Goal: Task Accomplishment & Management: Manage account settings

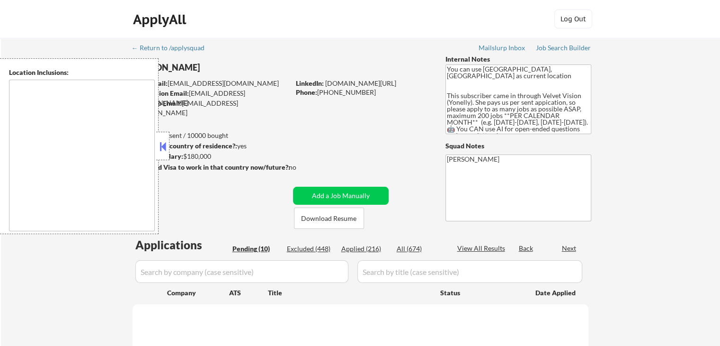
select select ""pending""
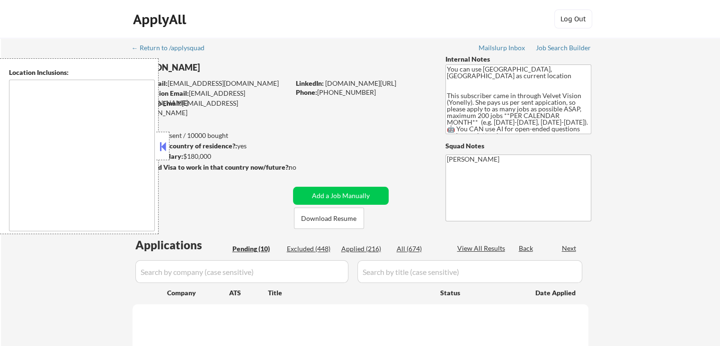
select select ""pending""
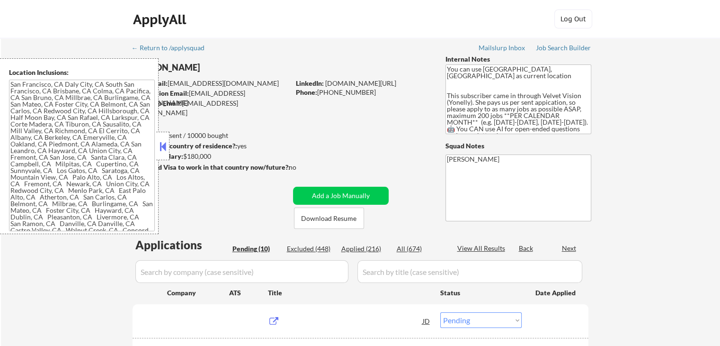
type textarea "[GEOGRAPHIC_DATA], [GEOGRAPHIC_DATA] [GEOGRAPHIC_DATA], [GEOGRAPHIC_DATA] [GEOG…"
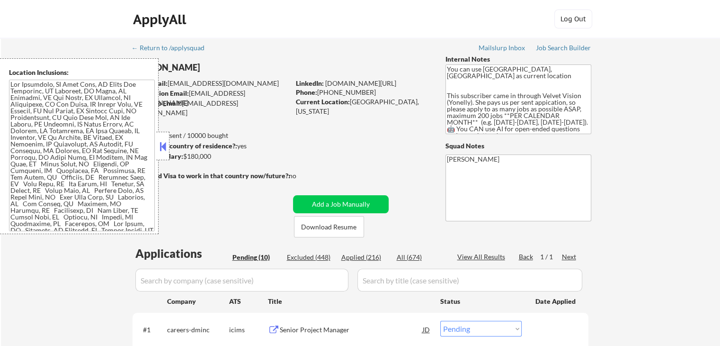
click at [166, 145] on button at bounding box center [163, 146] width 10 height 14
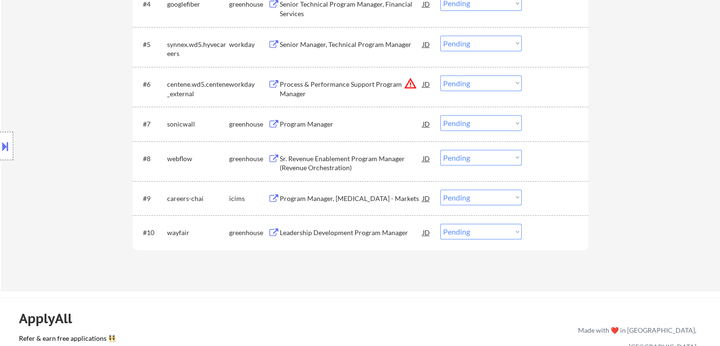
scroll to position [473, 0]
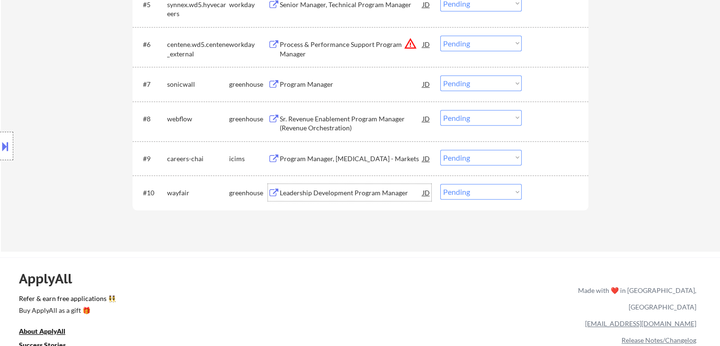
click at [375, 192] on div "Leadership Development Program Manager" at bounding box center [351, 192] width 143 height 9
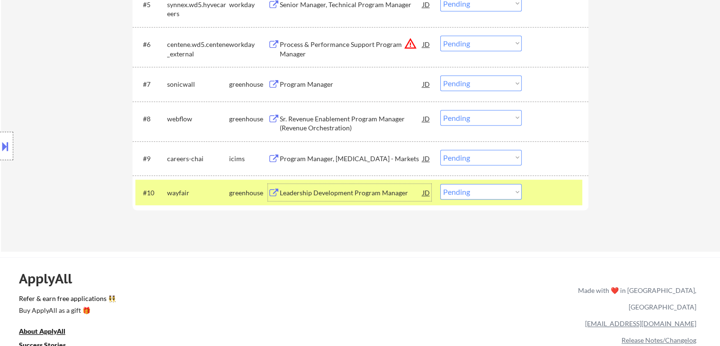
click at [466, 193] on select "Choose an option... Pending Applied Excluded (Questions) Excluded (Expired) Exc…" at bounding box center [480, 192] width 81 height 16
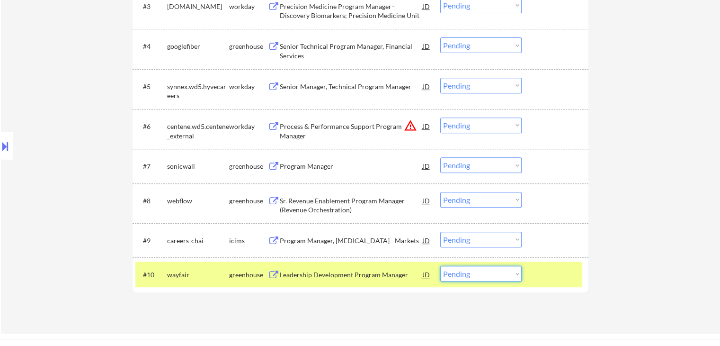
scroll to position [486, 0]
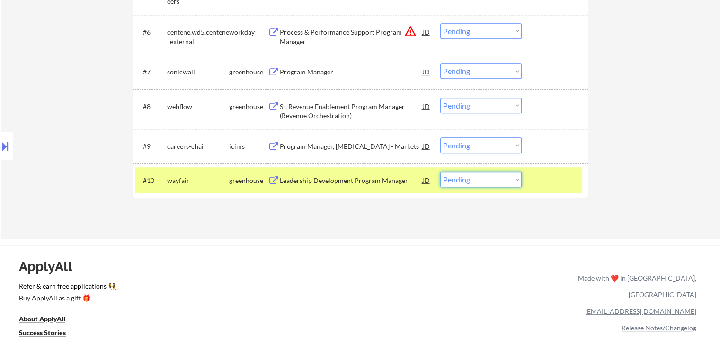
click at [454, 178] on select "Choose an option... Pending Applied Excluded (Questions) Excluded (Expired) Exc…" at bounding box center [480, 179] width 81 height 16
click at [464, 175] on select "Choose an option... Pending Applied Excluded (Questions) Excluded (Expired) Exc…" at bounding box center [480, 179] width 81 height 16
select select ""applied""
click at [440, 171] on select "Choose an option... Pending Applied Excluded (Questions) Excluded (Expired) Exc…" at bounding box center [480, 179] width 81 height 16
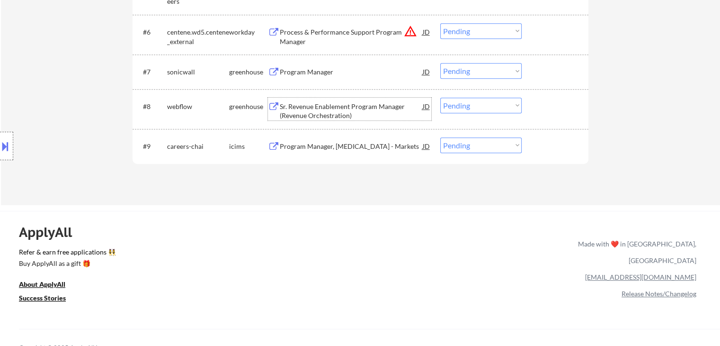
click at [345, 108] on div "Sr. Revenue Enablement Program Manager (Revenue Orchestration)" at bounding box center [351, 111] width 143 height 18
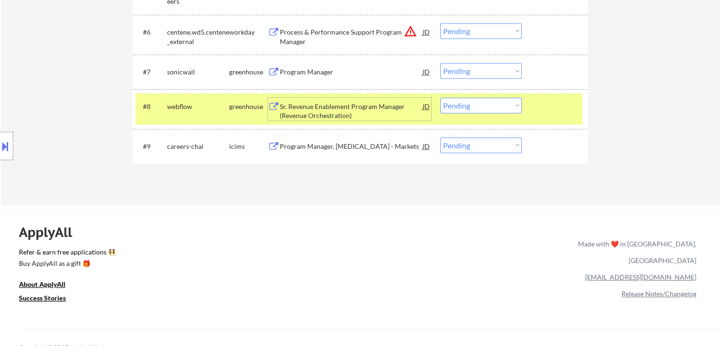
click at [0, 138] on div at bounding box center [6, 146] width 13 height 28
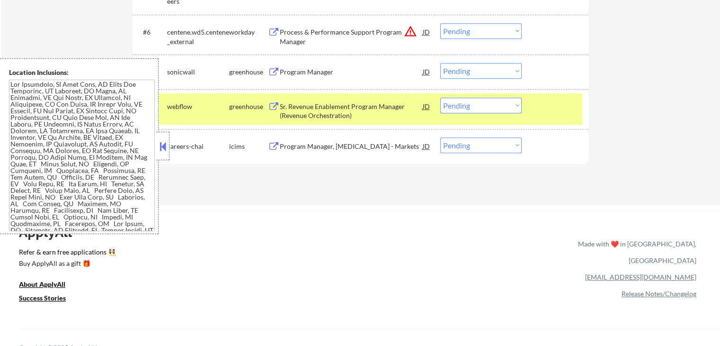
scroll to position [0, 0]
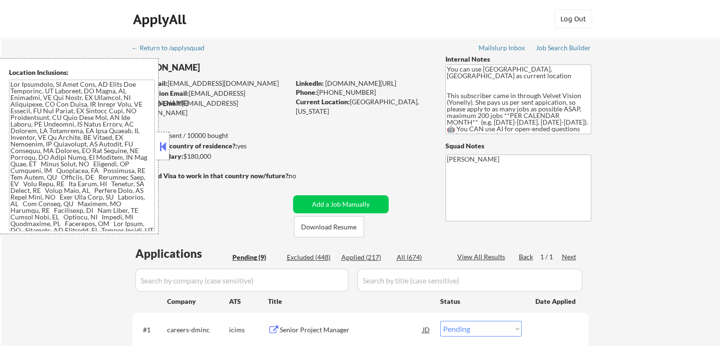
click at [165, 150] on button at bounding box center [163, 146] width 10 height 14
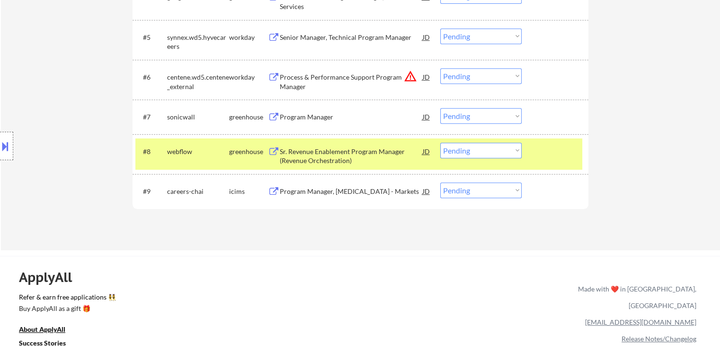
scroll to position [521, 0]
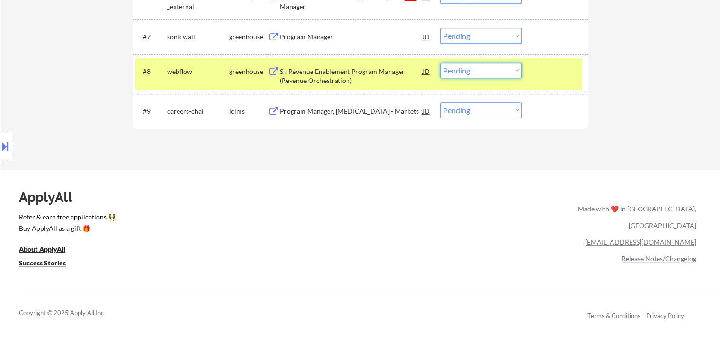
click at [464, 71] on select "Choose an option... Pending Applied Excluded (Questions) Excluded (Expired) Exc…" at bounding box center [480, 70] width 81 height 16
click at [440, 62] on select "Choose an option... Pending Applied Excluded (Questions) Excluded (Expired) Exc…" at bounding box center [480, 70] width 81 height 16
select select ""pending""
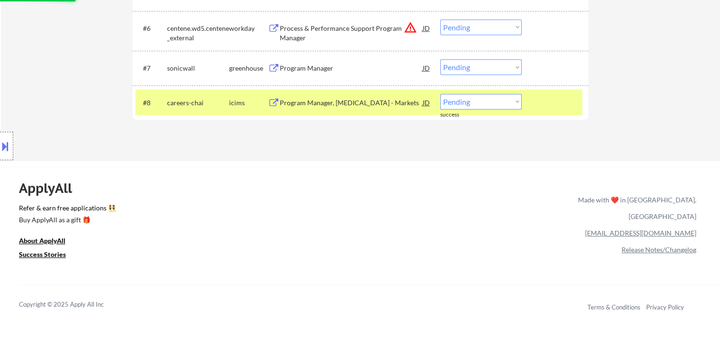
scroll to position [473, 0]
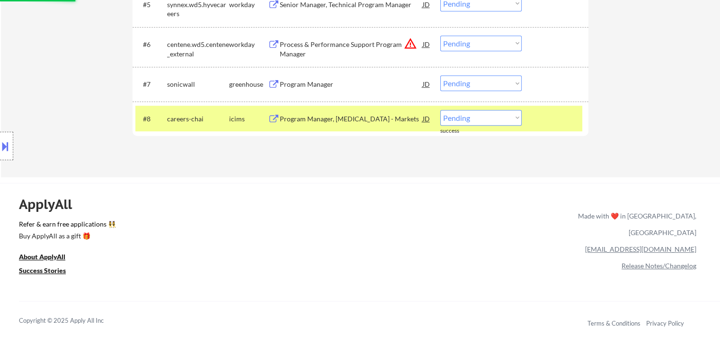
click at [291, 83] on div "Program Manager" at bounding box center [351, 84] width 143 height 9
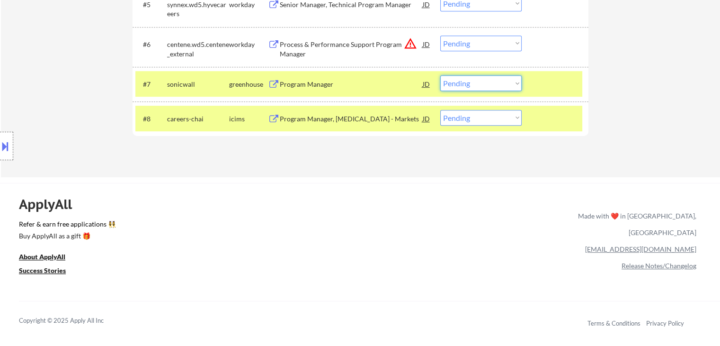
click at [474, 84] on select "Choose an option... Pending Applied Excluded (Questions) Excluded (Expired) Exc…" at bounding box center [480, 83] width 81 height 16
click at [440, 75] on select "Choose an option... Pending Applied Excluded (Questions) Excluded (Expired) Exc…" at bounding box center [480, 83] width 81 height 16
select select ""pending""
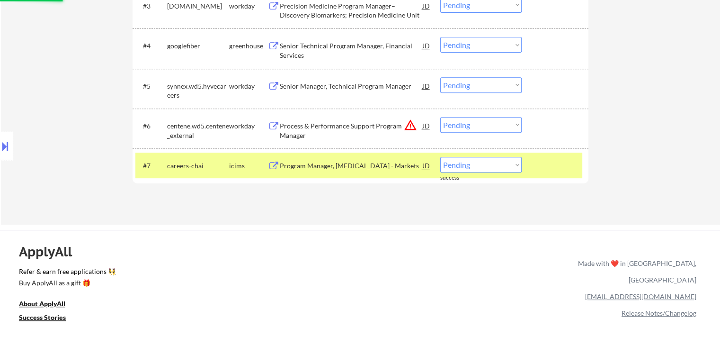
scroll to position [284, 0]
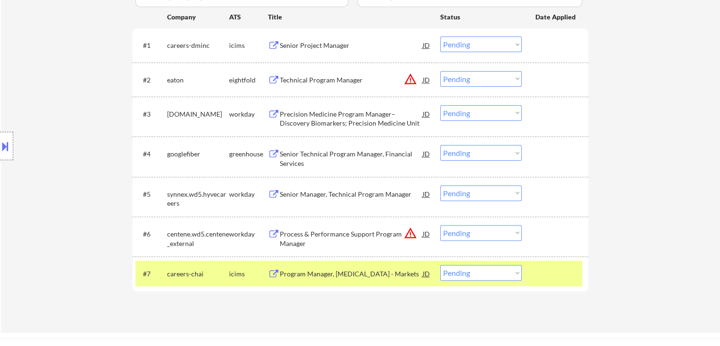
click at [335, 150] on div "Senior Technical Program Manager, Financial Services" at bounding box center [351, 158] width 143 height 18
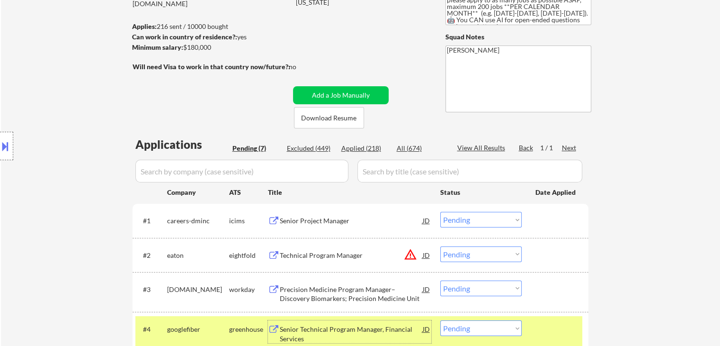
scroll to position [95, 0]
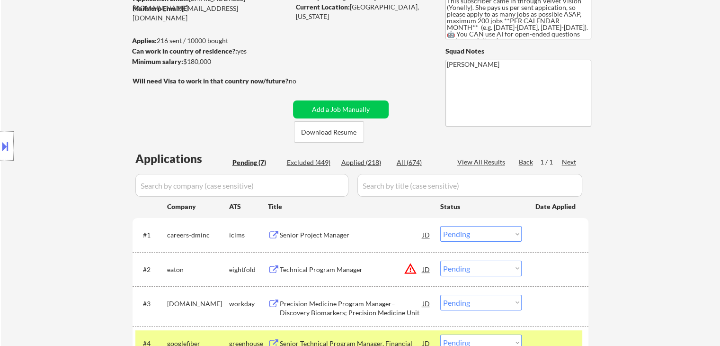
click at [3, 156] on div at bounding box center [6, 146] width 13 height 28
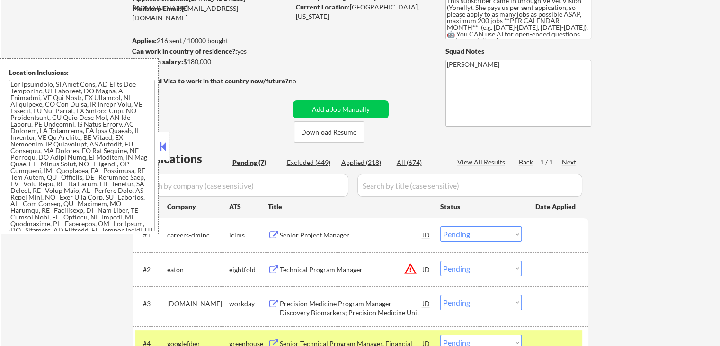
click at [161, 148] on button at bounding box center [163, 146] width 10 height 14
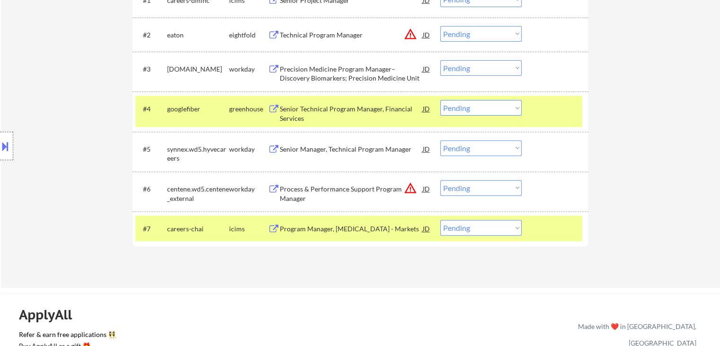
scroll to position [331, 0]
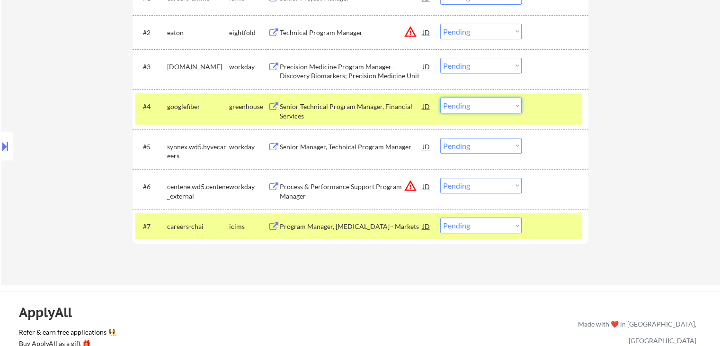
click at [464, 106] on select "Choose an option... Pending Applied Excluded (Questions) Excluded (Expired) Exc…" at bounding box center [480, 106] width 81 height 16
click at [440, 98] on select "Choose an option... Pending Applied Excluded (Questions) Excluded (Expired) Exc…" at bounding box center [480, 106] width 81 height 16
select select ""pending""
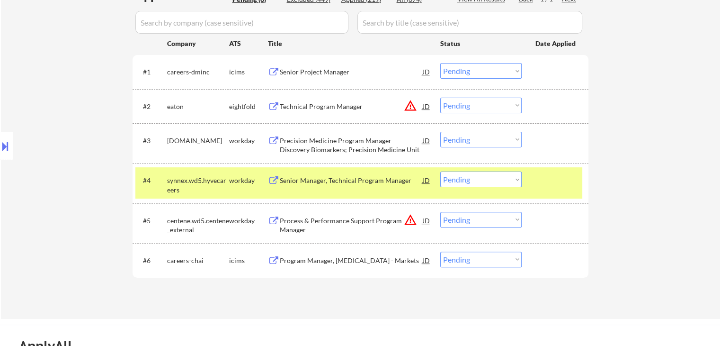
scroll to position [142, 0]
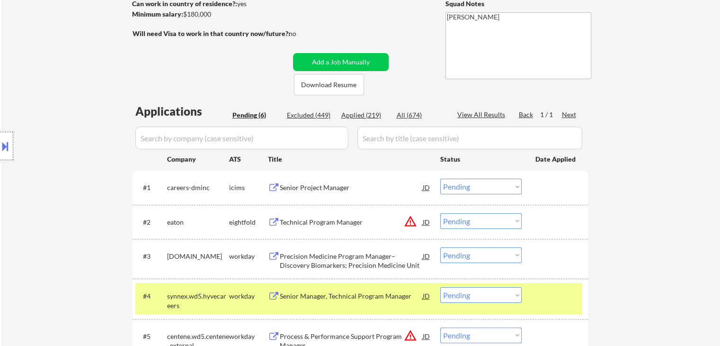
click at [320, 189] on div "Senior Project Manager" at bounding box center [351, 187] width 143 height 9
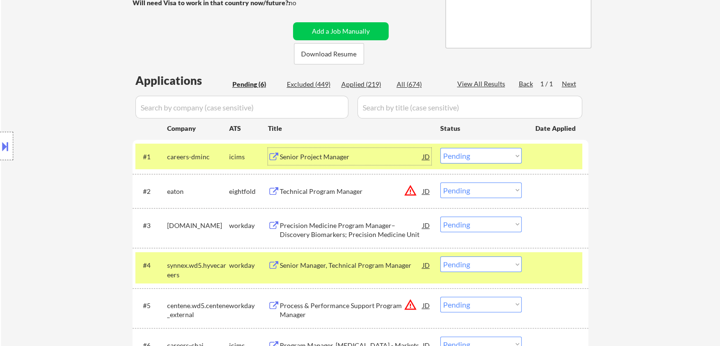
scroll to position [189, 0]
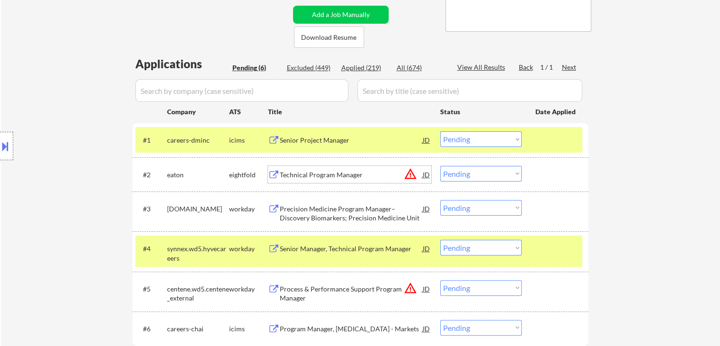
click at [323, 177] on div "Technical Program Manager" at bounding box center [351, 174] width 143 height 9
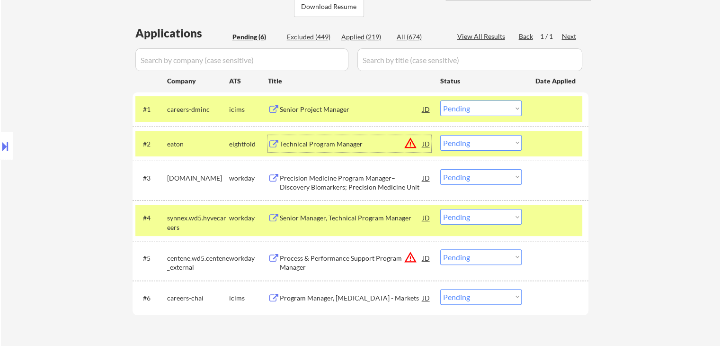
scroll to position [237, 0]
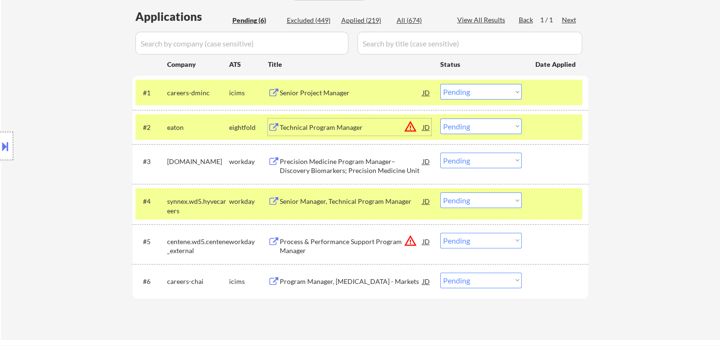
click at [320, 160] on div "Precision Medicine Program Manager– Discovery Biomarkers; Precision Medicine Un…" at bounding box center [351, 166] width 143 height 18
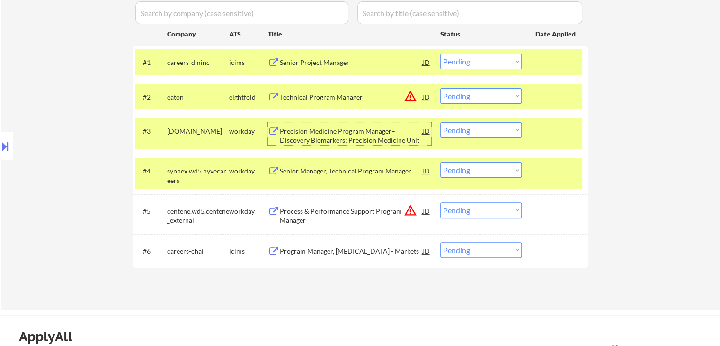
scroll to position [284, 0]
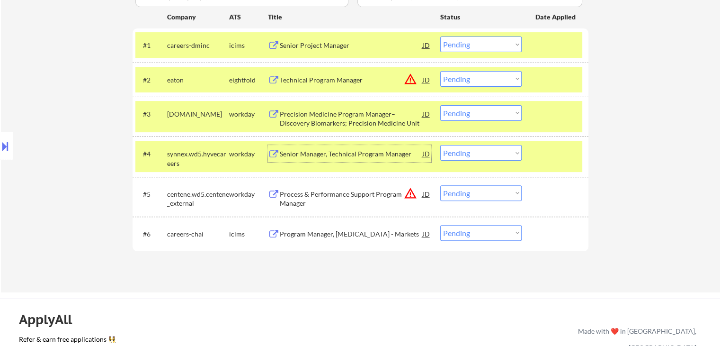
click at [312, 155] on div "Senior Manager, Technical Program Manager" at bounding box center [351, 153] width 143 height 9
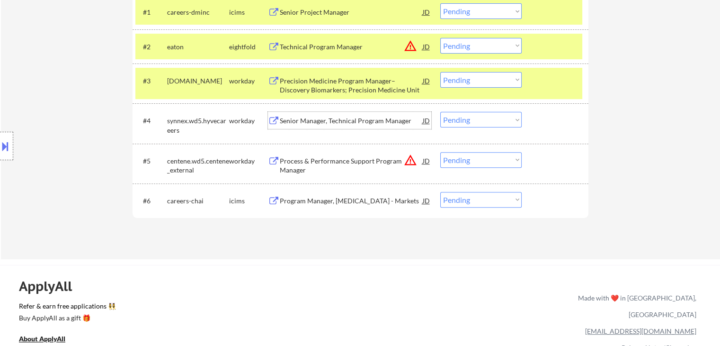
scroll to position [331, 0]
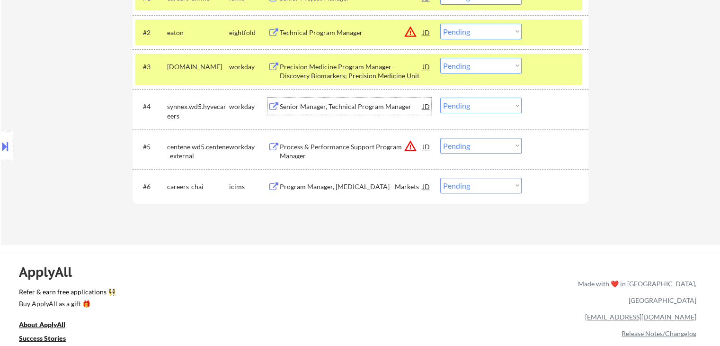
click at [299, 146] on div "Process & Performance Support Program Manager" at bounding box center [351, 151] width 143 height 18
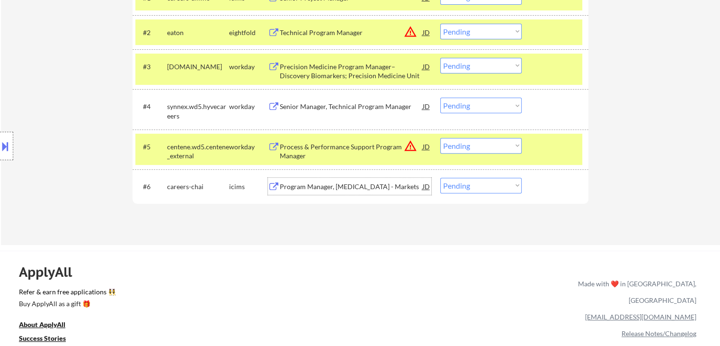
click at [318, 187] on div "Program Manager, [MEDICAL_DATA] - Markets" at bounding box center [351, 186] width 143 height 9
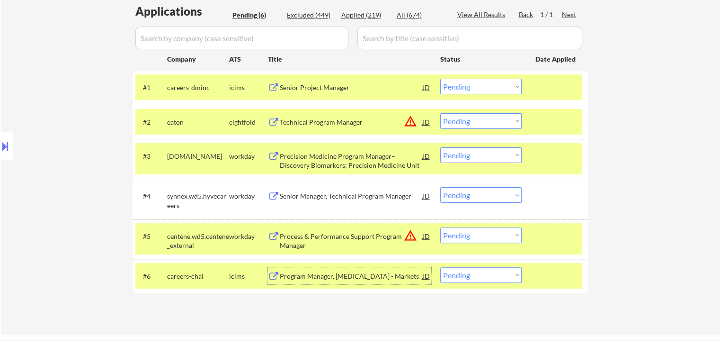
scroll to position [237, 0]
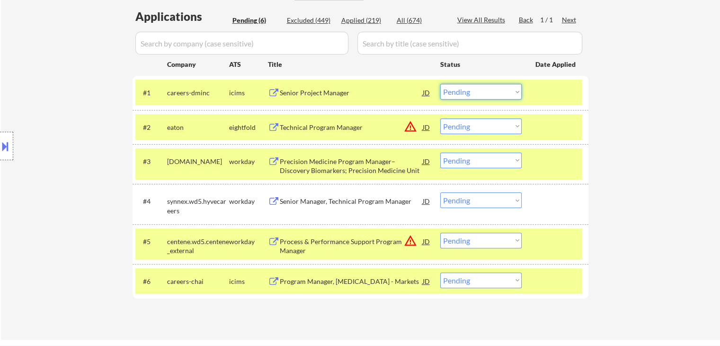
click at [473, 91] on select "Choose an option... Pending Applied Excluded (Questions) Excluded (Expired) Exc…" at bounding box center [480, 92] width 81 height 16
click at [440, 84] on select "Choose an option... Pending Applied Excluded (Questions) Excluded (Expired) Exc…" at bounding box center [480, 92] width 81 height 16
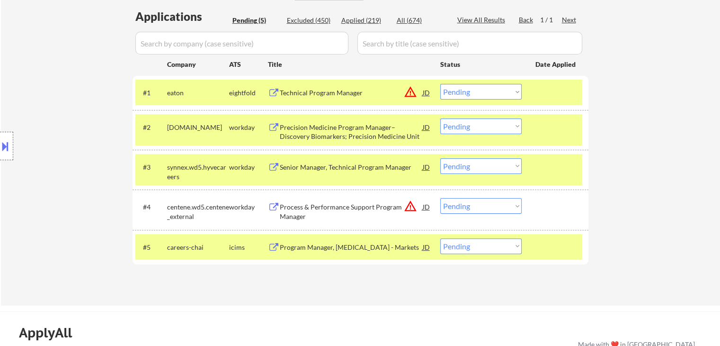
click at [3, 139] on button at bounding box center [5, 146] width 10 height 16
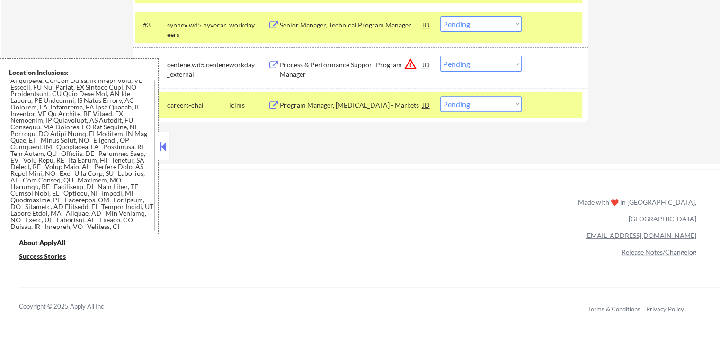
scroll to position [0, 0]
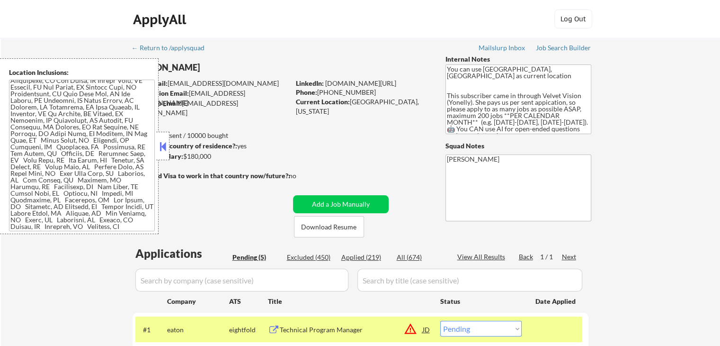
click at [164, 139] on button at bounding box center [163, 146] width 10 height 14
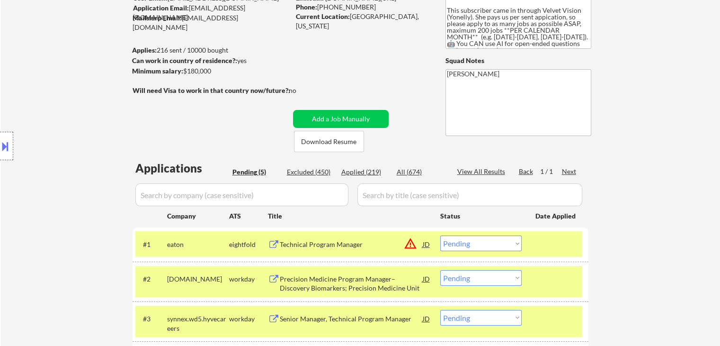
scroll to position [189, 0]
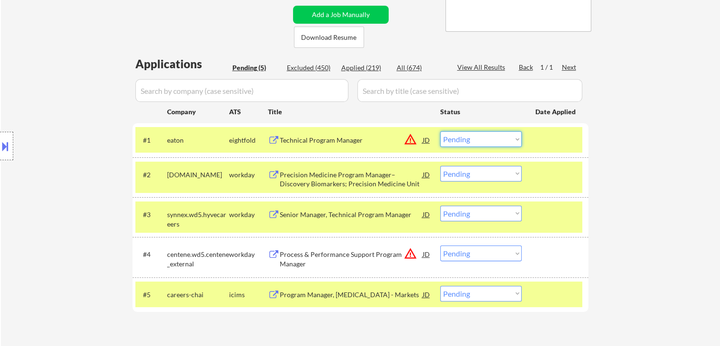
click at [482, 142] on select "Choose an option... Pending Applied Excluded (Questions) Excluded (Expired) Exc…" at bounding box center [480, 139] width 81 height 16
click at [440, 131] on select "Choose an option... Pending Applied Excluded (Questions) Excluded (Expired) Exc…" at bounding box center [480, 139] width 81 height 16
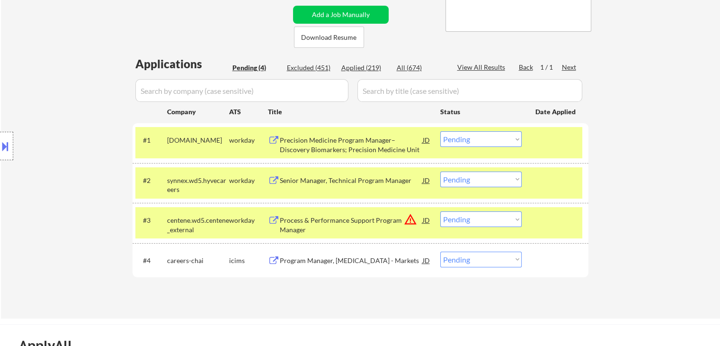
click at [454, 141] on select "Choose an option... Pending Applied Excluded (Questions) Excluded (Expired) Exc…" at bounding box center [480, 139] width 81 height 16
click at [440, 131] on select "Choose an option... Pending Applied Excluded (Questions) Excluded (Expired) Exc…" at bounding box center [480, 139] width 81 height 16
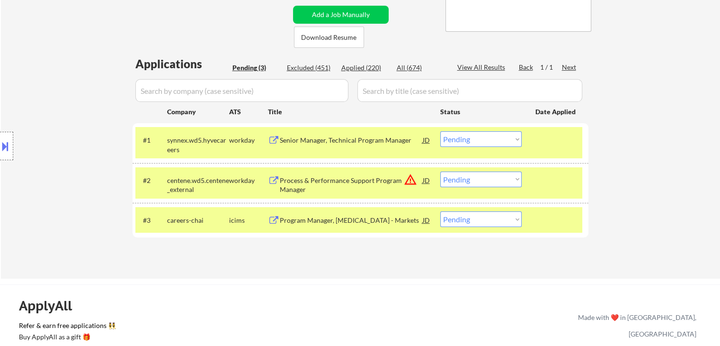
click at [4, 146] on button at bounding box center [5, 146] width 10 height 16
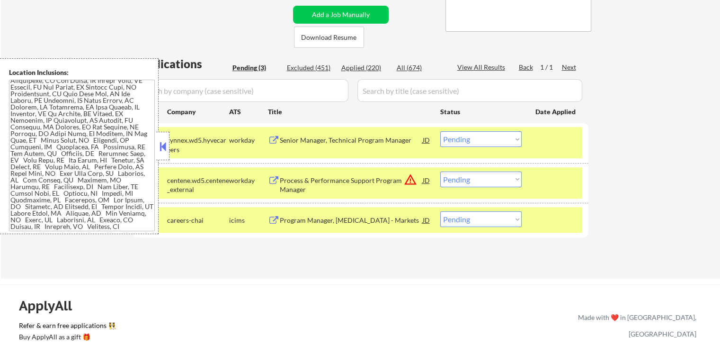
click at [158, 144] on button at bounding box center [163, 146] width 10 height 14
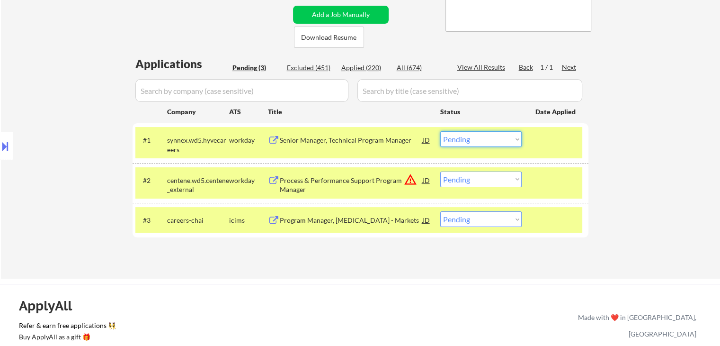
click at [488, 139] on select "Choose an option... Pending Applied Excluded (Questions) Excluded (Expired) Exc…" at bounding box center [480, 139] width 81 height 16
click at [440, 131] on select "Choose an option... Pending Applied Excluded (Questions) Excluded (Expired) Exc…" at bounding box center [480, 139] width 81 height 16
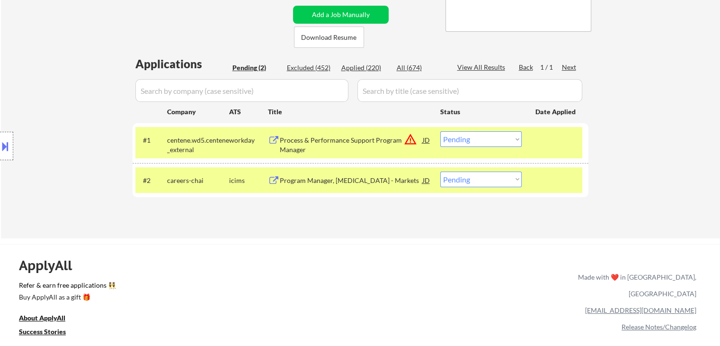
click at [475, 141] on select "Choose an option... Pending Applied Excluded (Questions) Excluded (Expired) Exc…" at bounding box center [480, 139] width 81 height 16
click at [440, 131] on select "Choose an option... Pending Applied Excluded (Questions) Excluded (Expired) Exc…" at bounding box center [480, 139] width 81 height 16
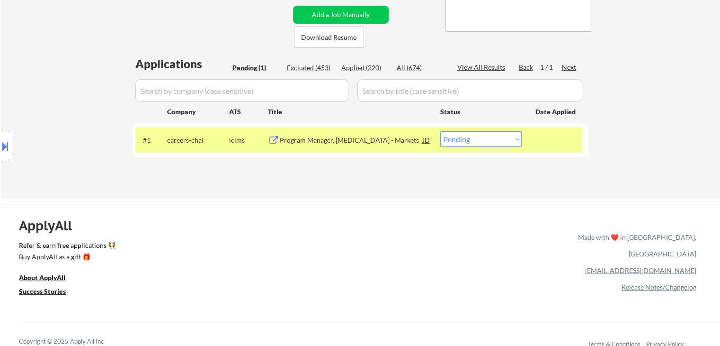
scroll to position [95, 0]
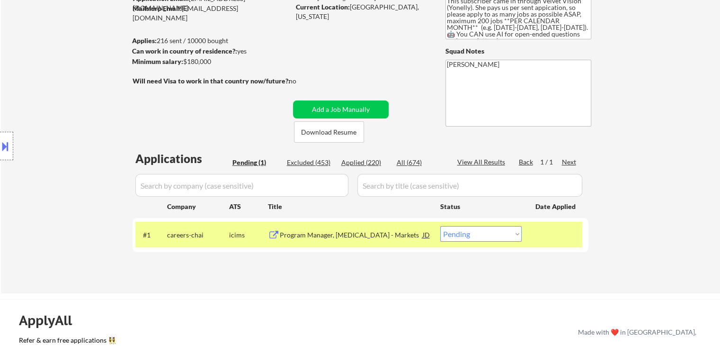
click at [459, 237] on select "Choose an option... Pending Applied Excluded (Questions) Excluded (Expired) Exc…" at bounding box center [480, 234] width 81 height 16
click at [440, 226] on select "Choose an option... Pending Applied Excluded (Questions) Excluded (Expired) Exc…" at bounding box center [480, 234] width 81 height 16
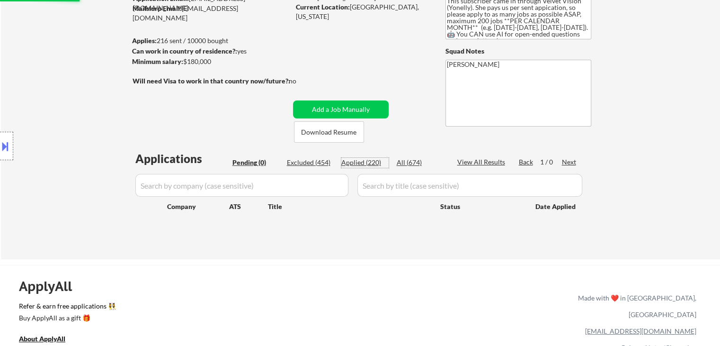
click at [369, 164] on div "Applied (220)" at bounding box center [364, 162] width 47 height 9
select select ""applied""
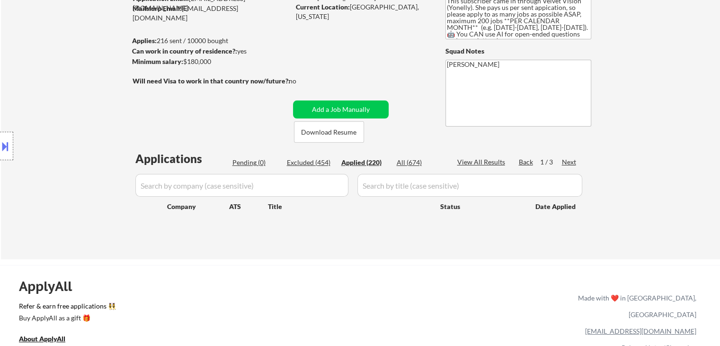
select select ""applied""
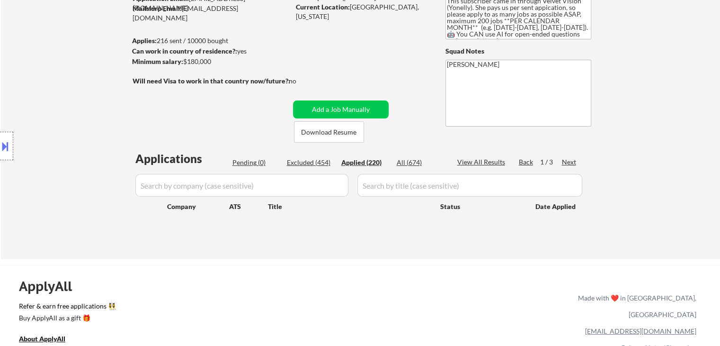
select select ""applied""
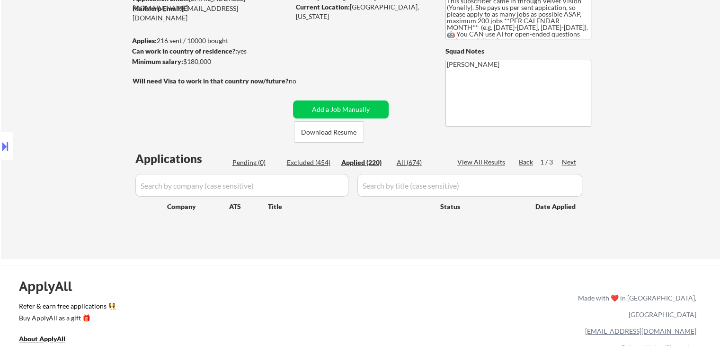
select select ""applied""
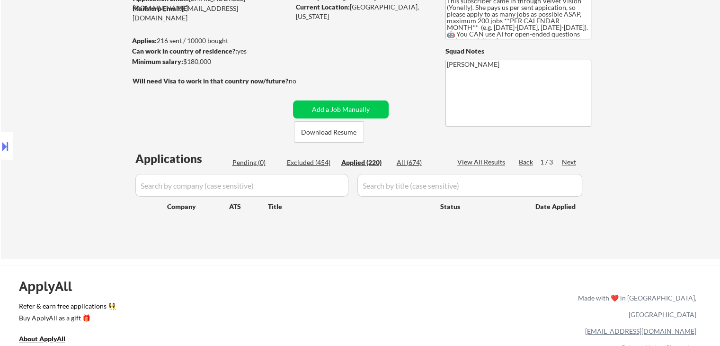
select select ""applied""
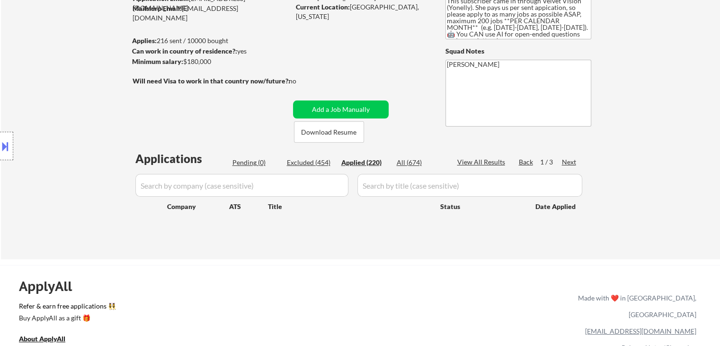
select select ""applied""
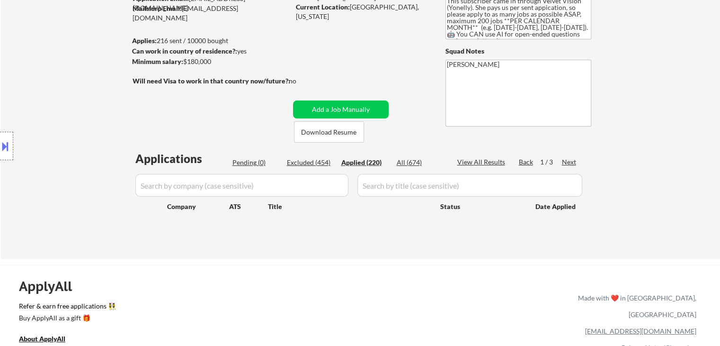
select select ""applied""
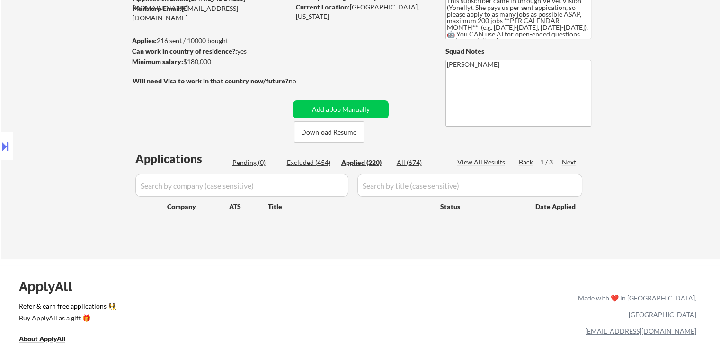
select select ""applied""
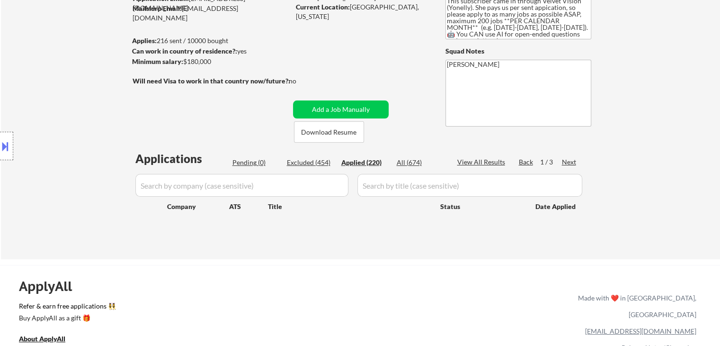
select select ""applied""
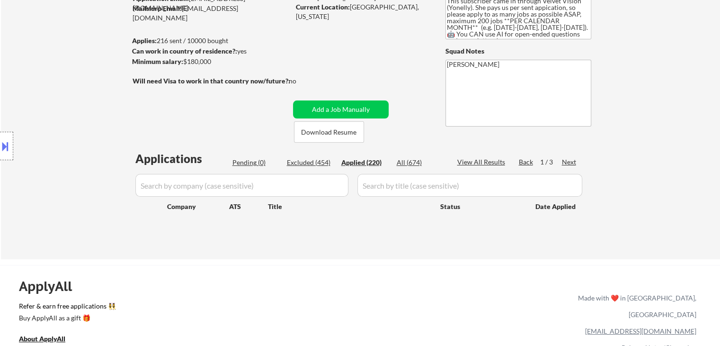
select select ""applied""
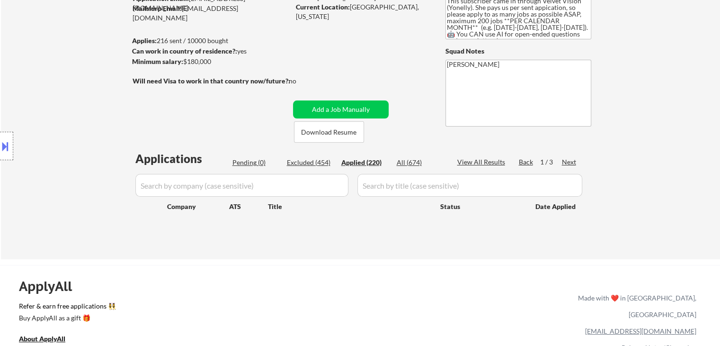
select select ""applied""
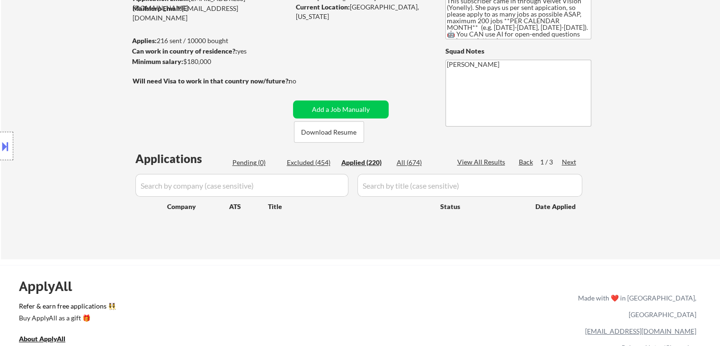
select select ""applied""
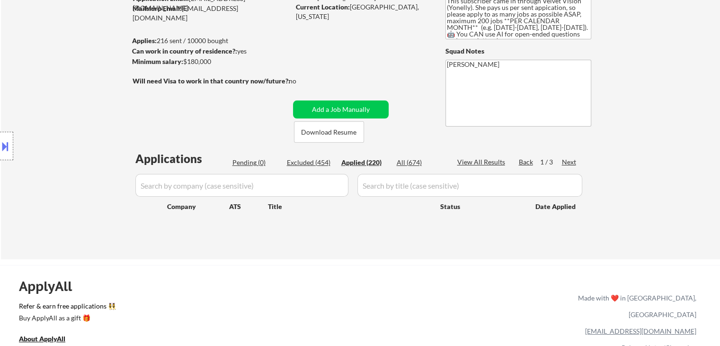
select select ""applied""
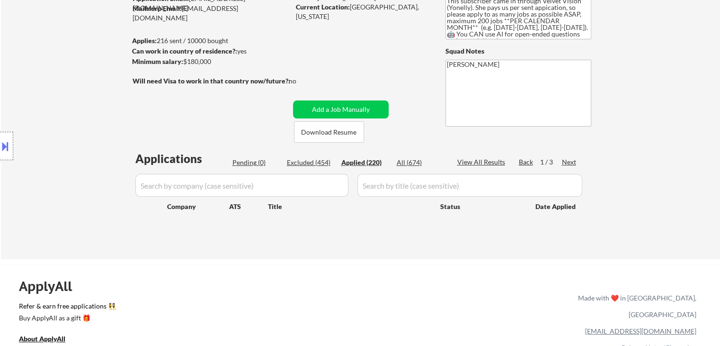
select select ""applied""
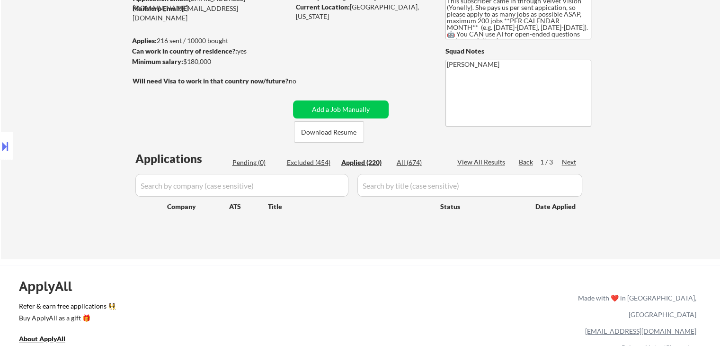
select select ""applied""
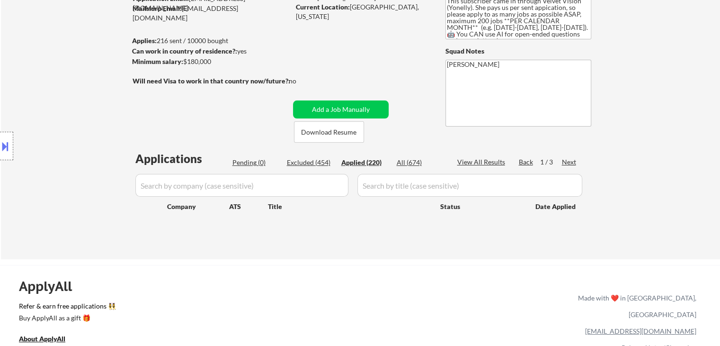
select select ""applied""
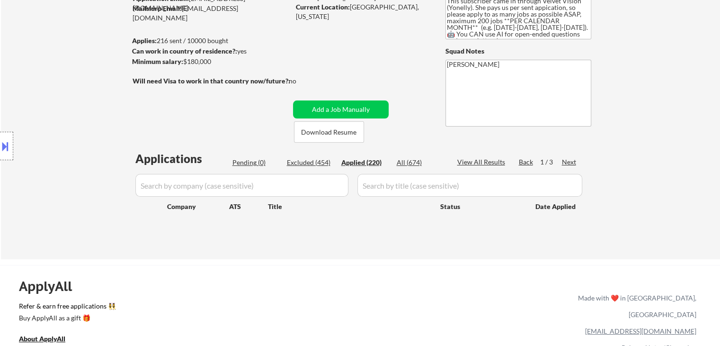
select select ""applied""
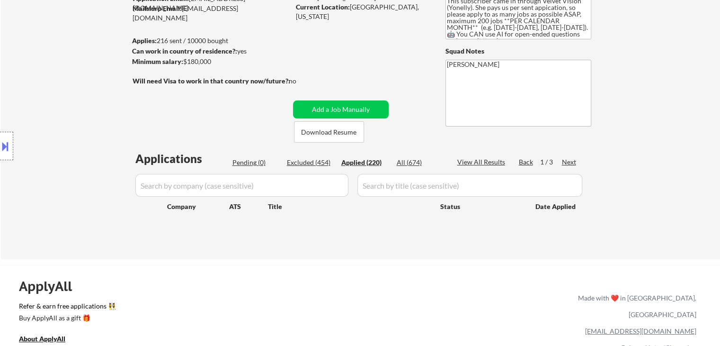
select select ""applied""
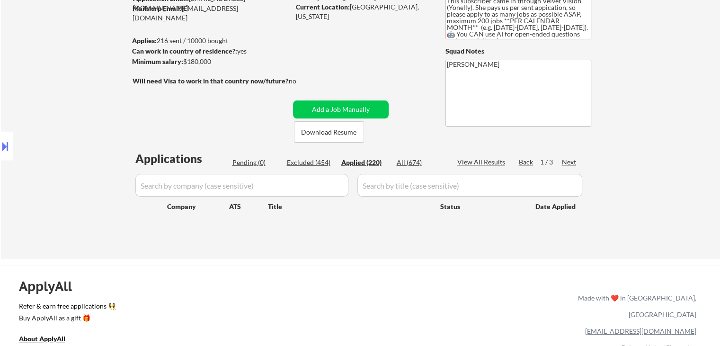
select select ""applied""
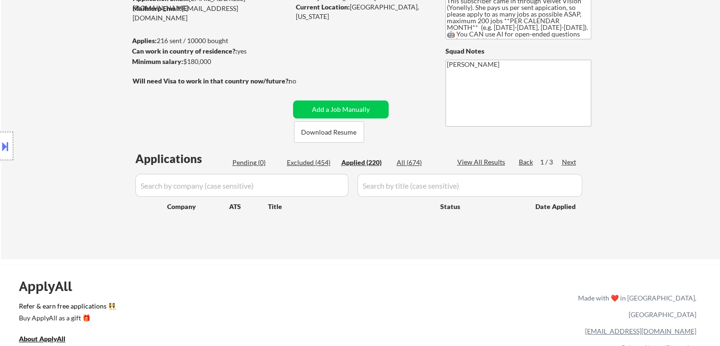
select select ""applied""
